Goal: Transaction & Acquisition: Purchase product/service

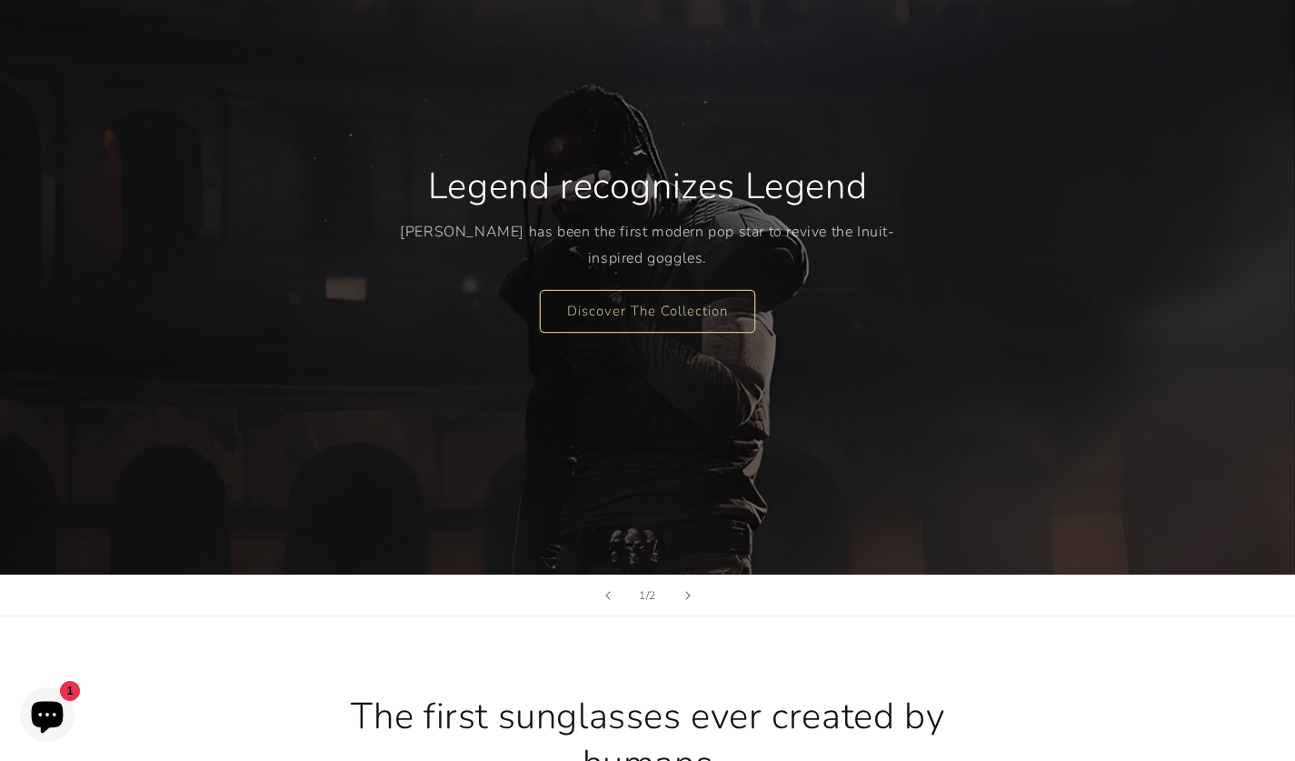
scroll to position [203, 0]
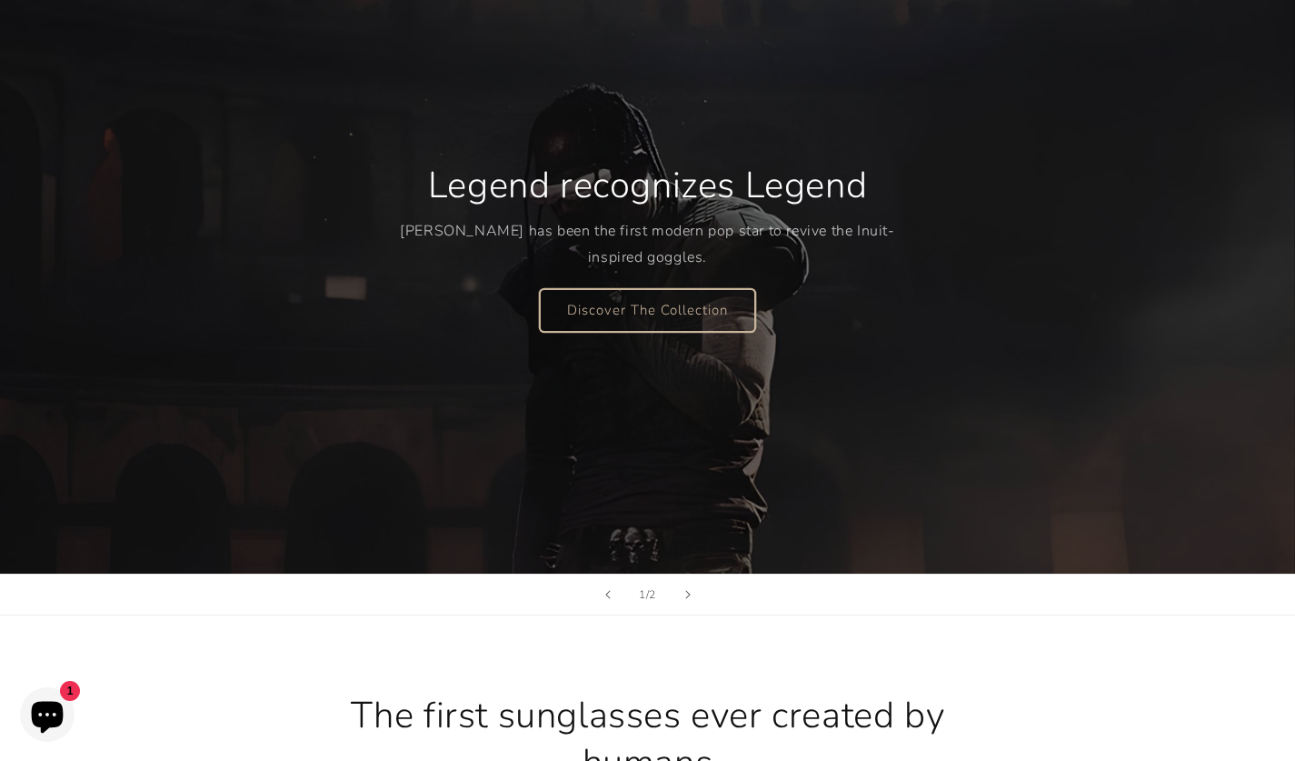
click at [684, 319] on link "Discover The Collection" at bounding box center [647, 309] width 215 height 43
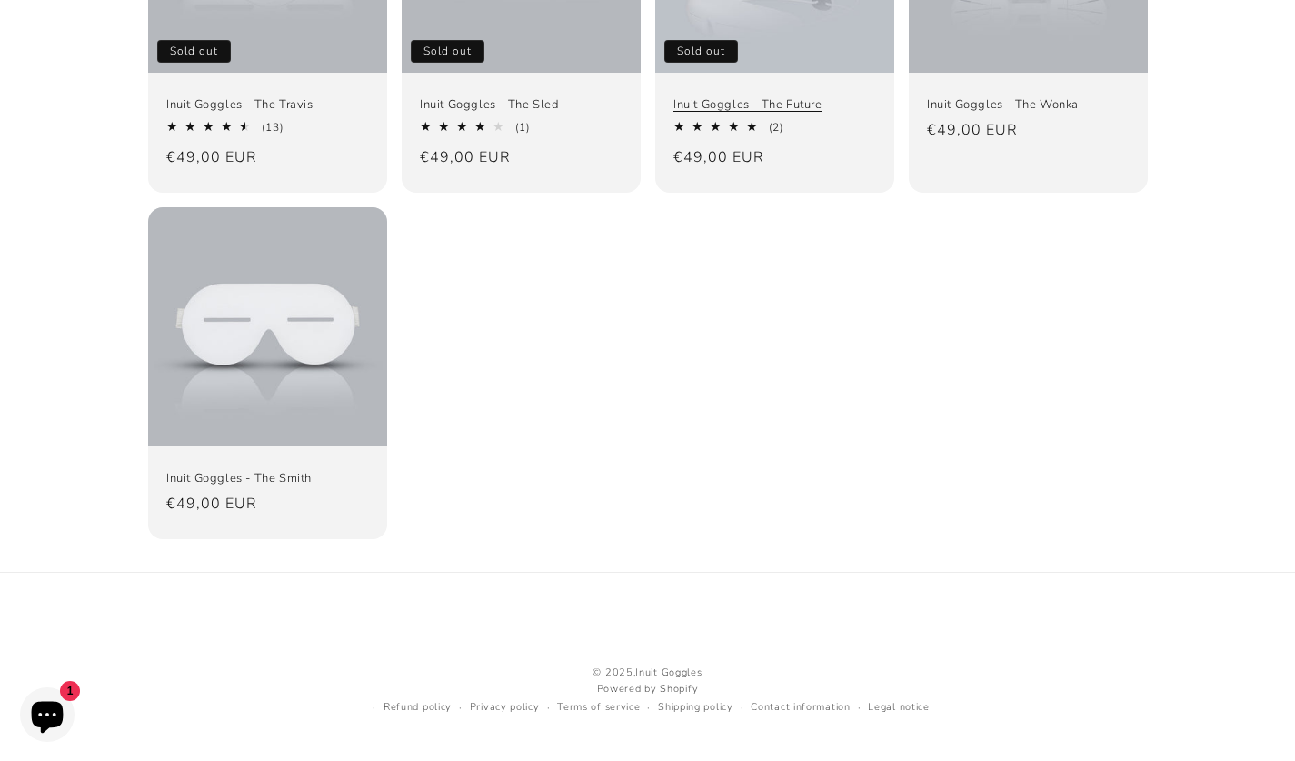
scroll to position [423, 0]
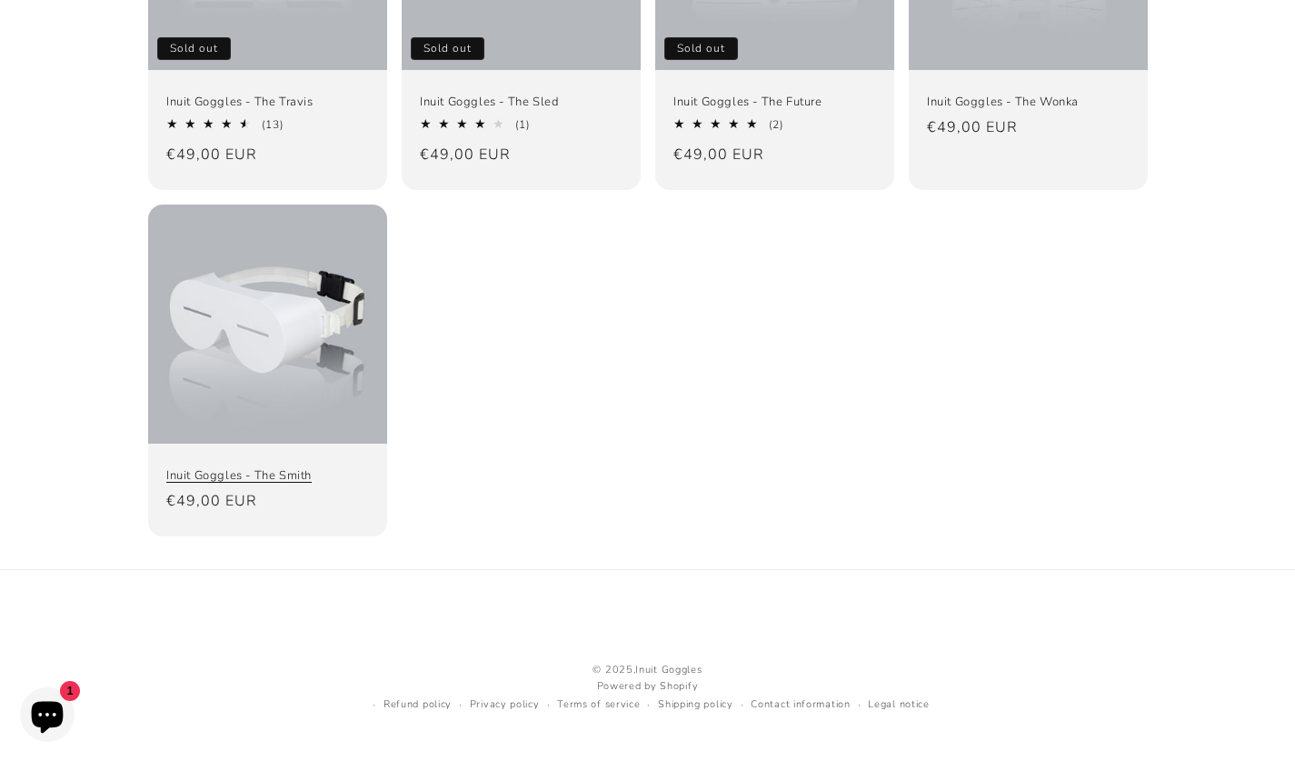
click at [303, 468] on link "Inuit Goggles - The Smith" at bounding box center [267, 475] width 203 height 15
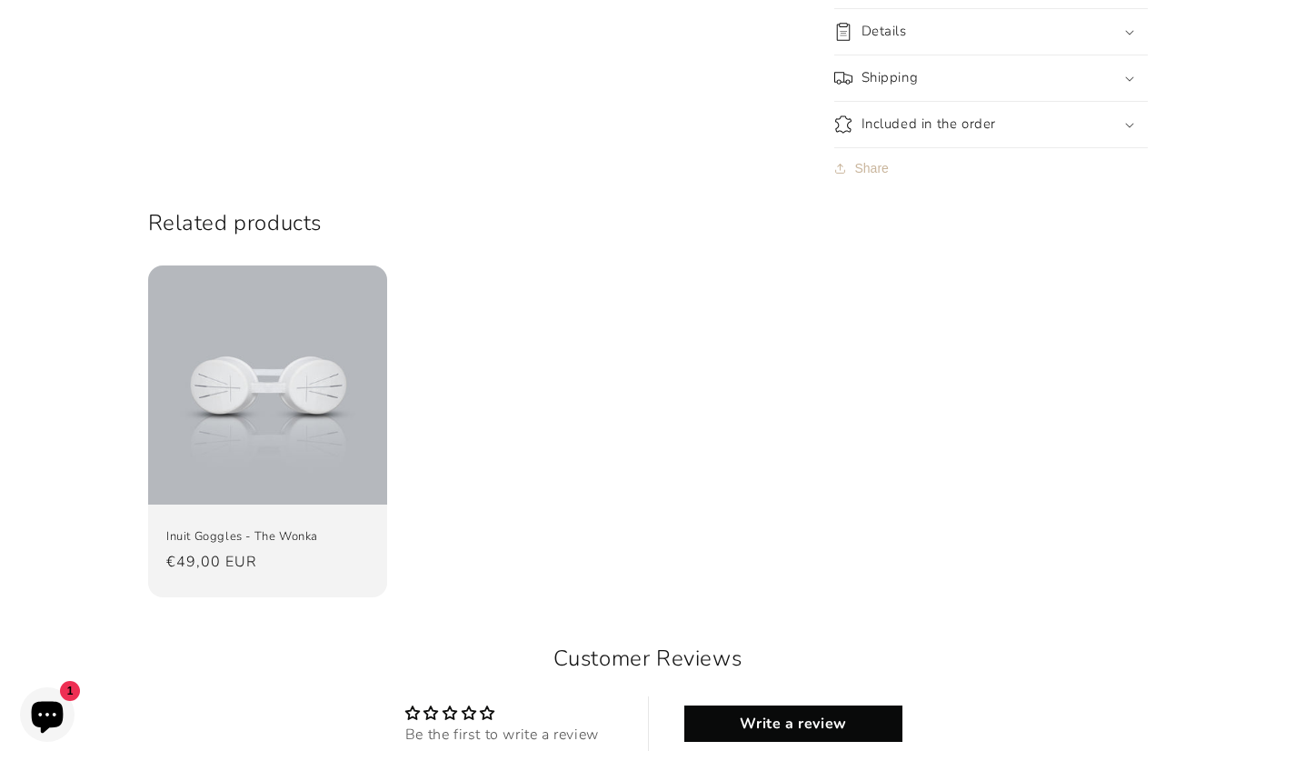
scroll to position [1559, 0]
